Goal: Task Accomplishment & Management: Complete application form

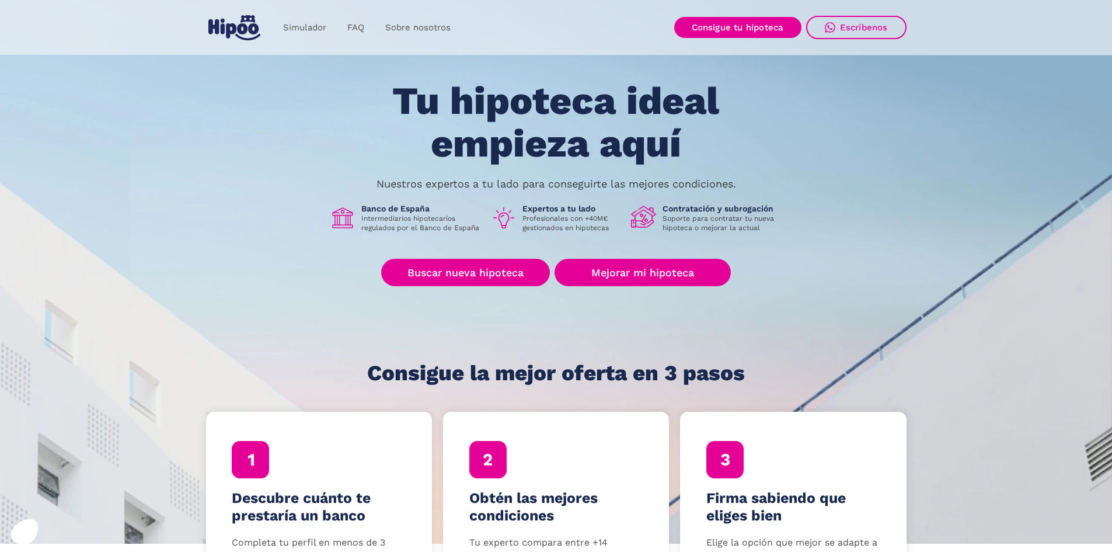
scroll to position [58, 0]
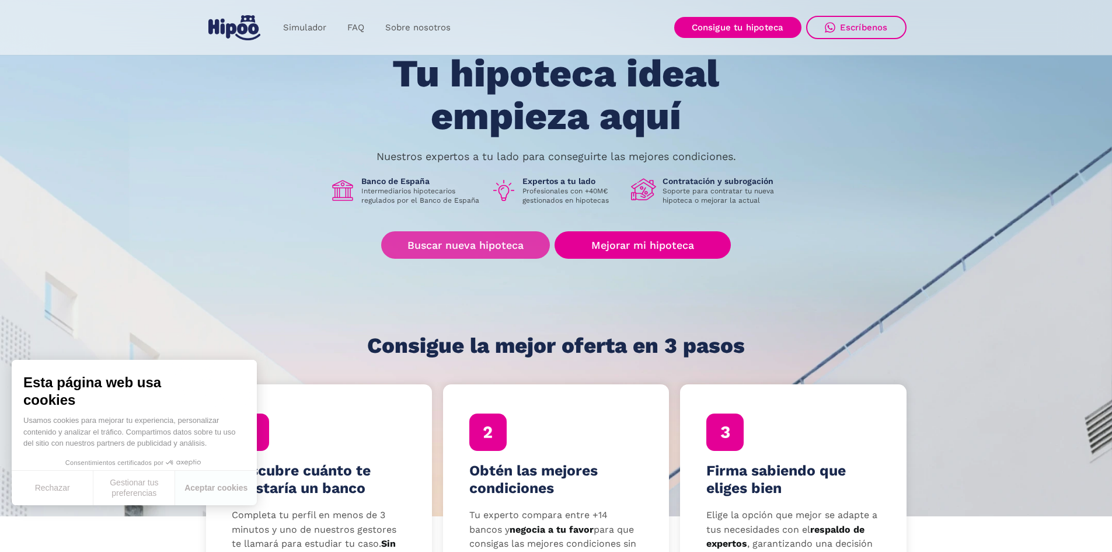
click at [465, 243] on link "Buscar nueva hipoteca" at bounding box center [465, 244] width 169 height 27
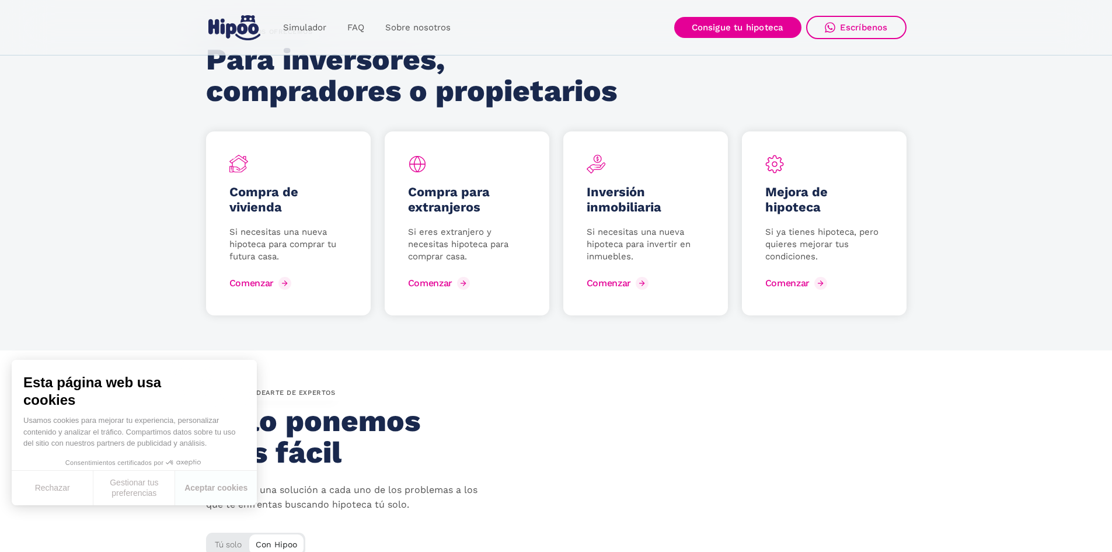
scroll to position [1518, 0]
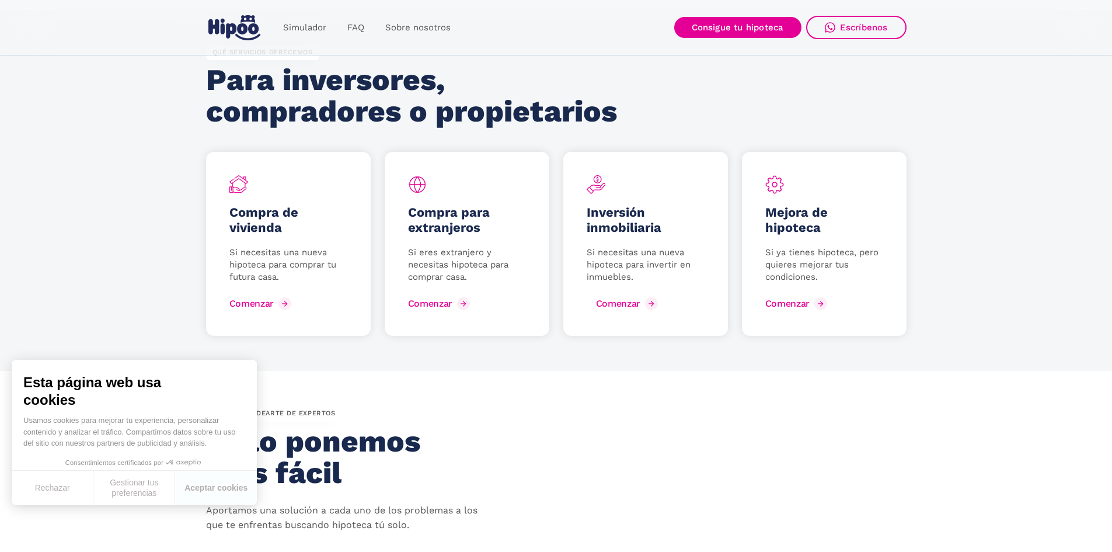
click at [647, 302] on img at bounding box center [651, 303] width 8 height 8
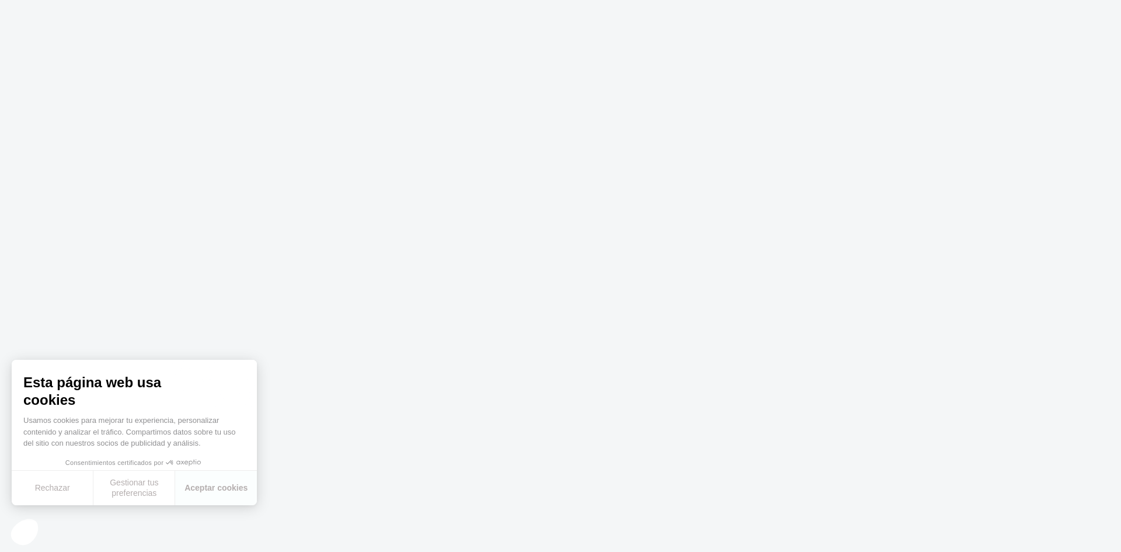
click at [518, 311] on body "Texto original Valora esta traducción Tu opinión servirá para ayudar a mejorar …" at bounding box center [560, 276] width 1121 height 552
click at [52, 481] on button "Rechazar" at bounding box center [53, 488] width 82 height 34
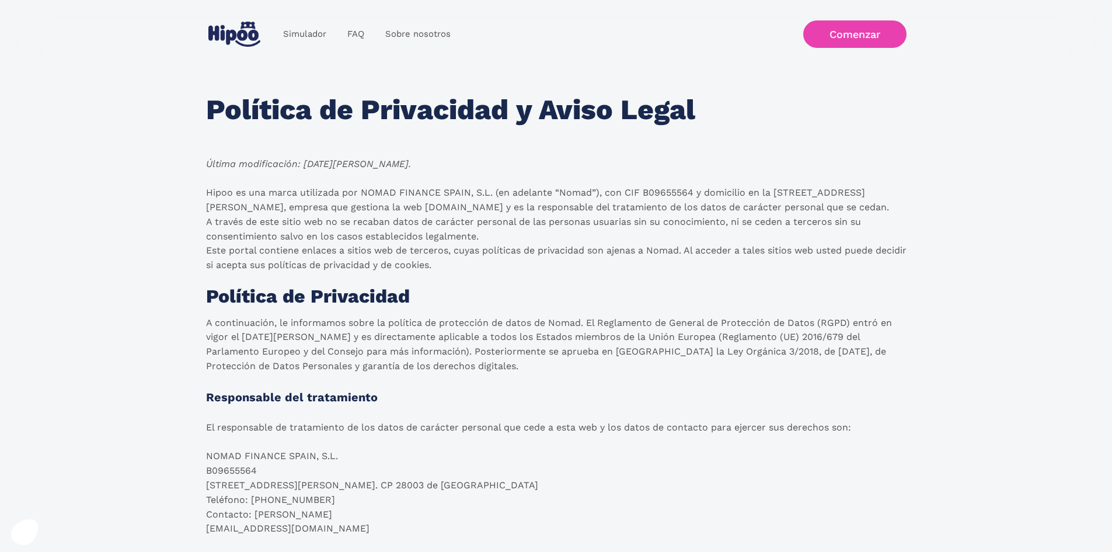
click at [841, 35] on link "Comenzar" at bounding box center [854, 33] width 103 height 27
